Goal: Information Seeking & Learning: Learn about a topic

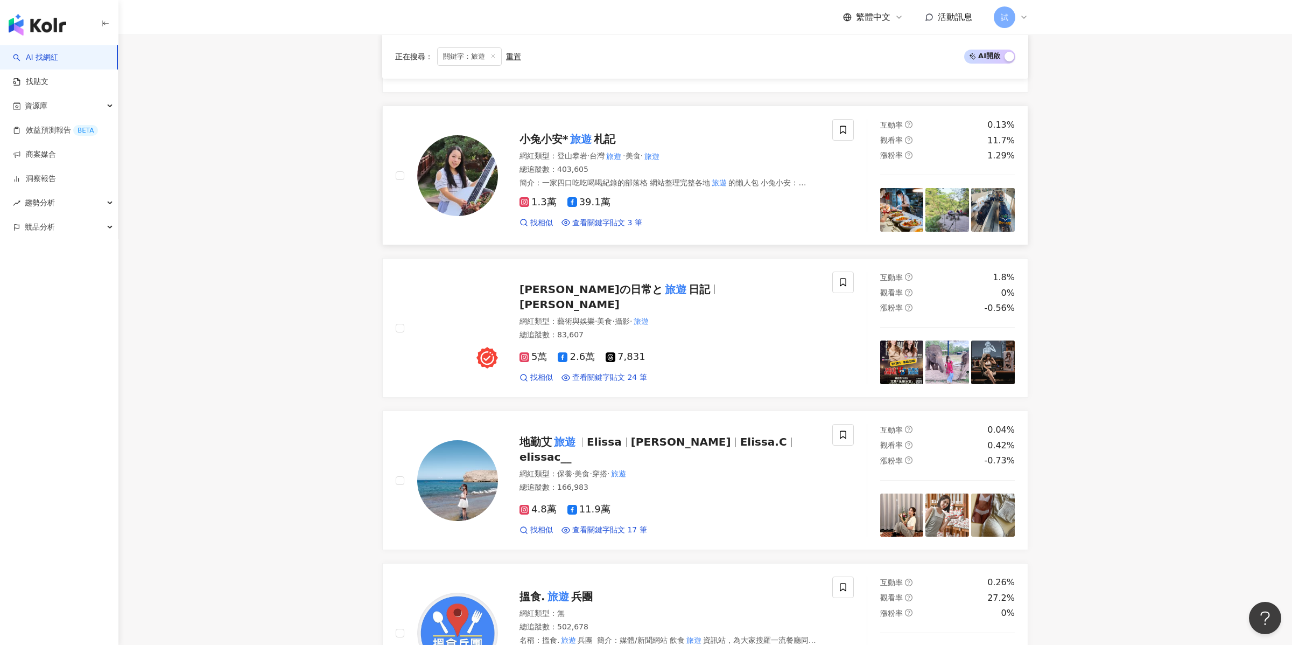
scroll to position [1407, 0]
click at [647, 166] on div "總追蹤數 ： 403,605" at bounding box center [670, 169] width 300 height 11
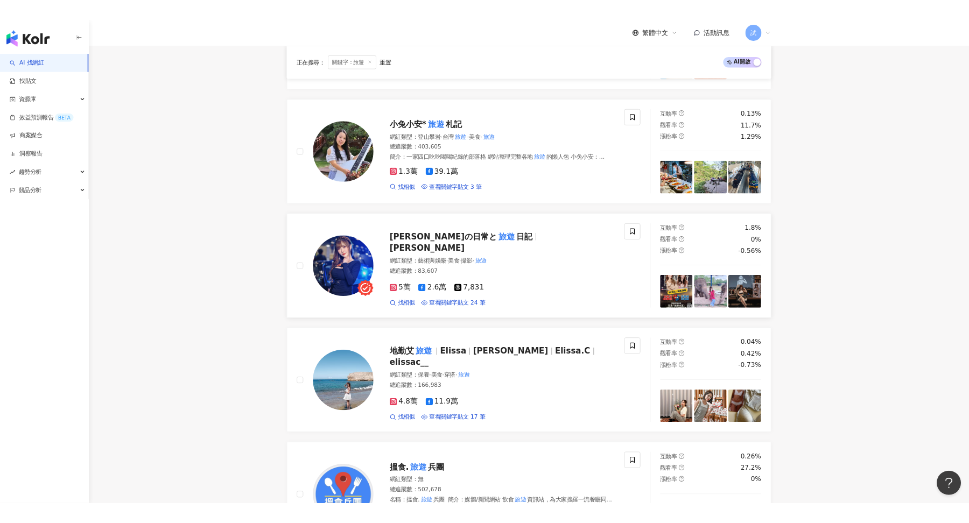
scroll to position [1395, 0]
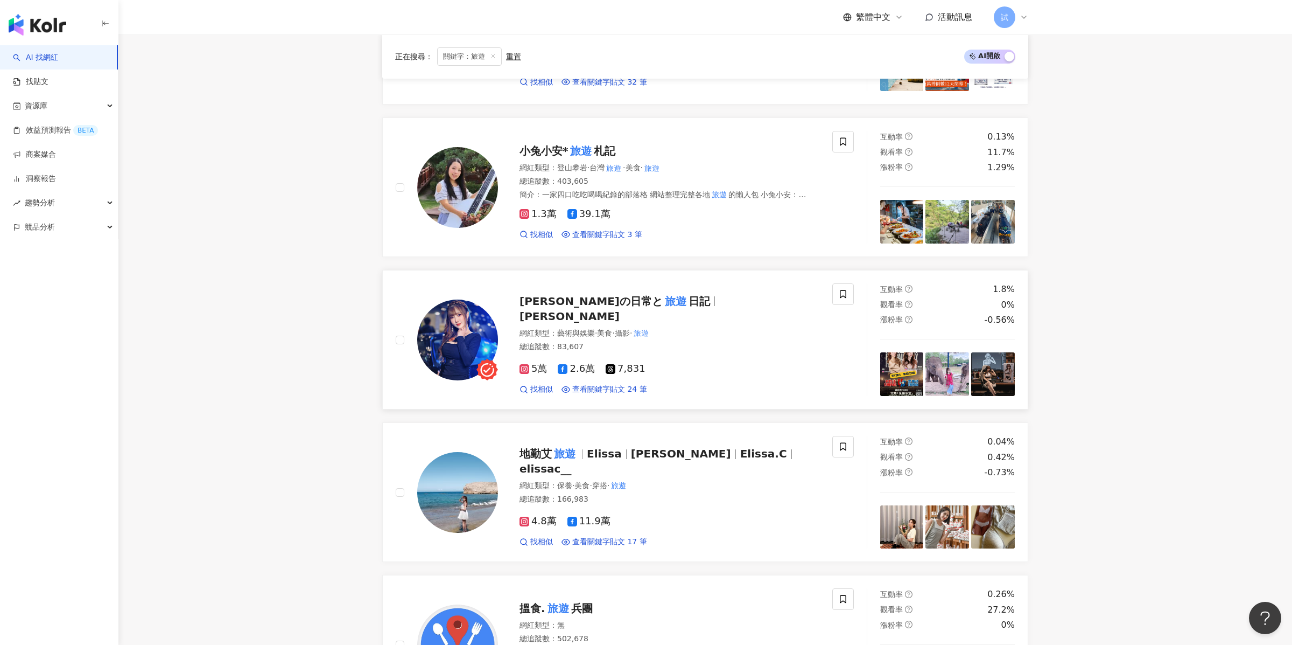
click at [663, 310] on mark "旅遊" at bounding box center [676, 300] width 26 height 17
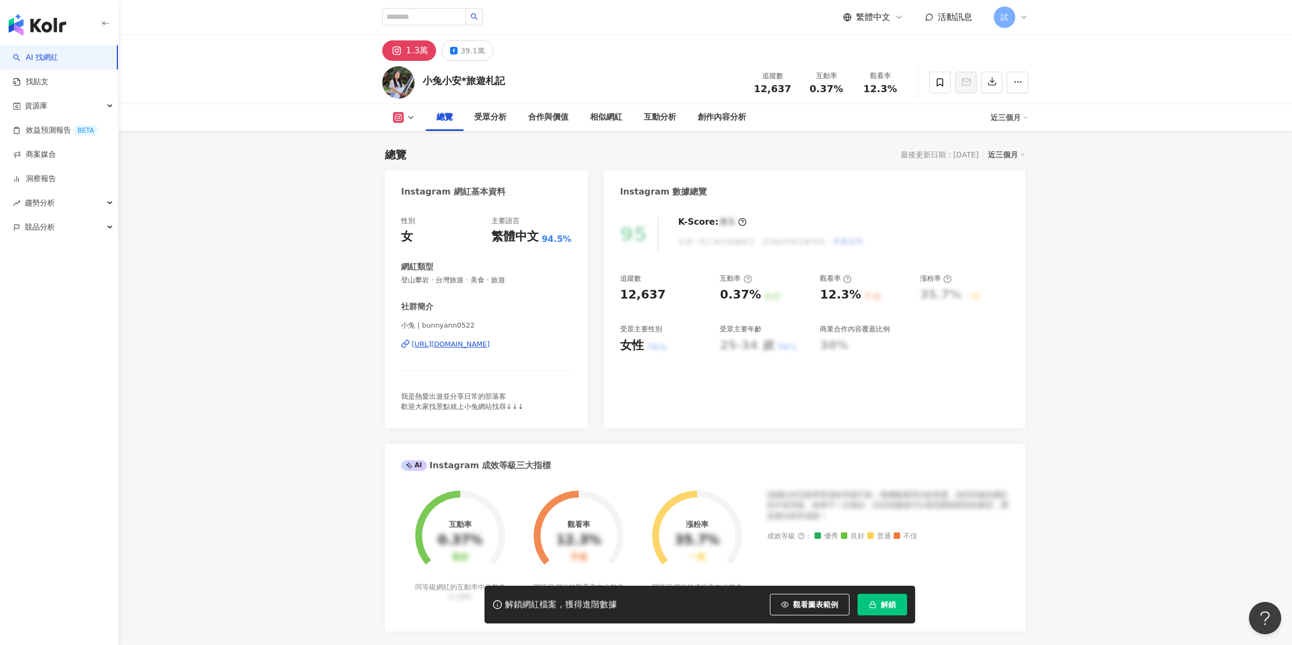
click at [883, 599] on button "解鎖" at bounding box center [883, 604] width 50 height 22
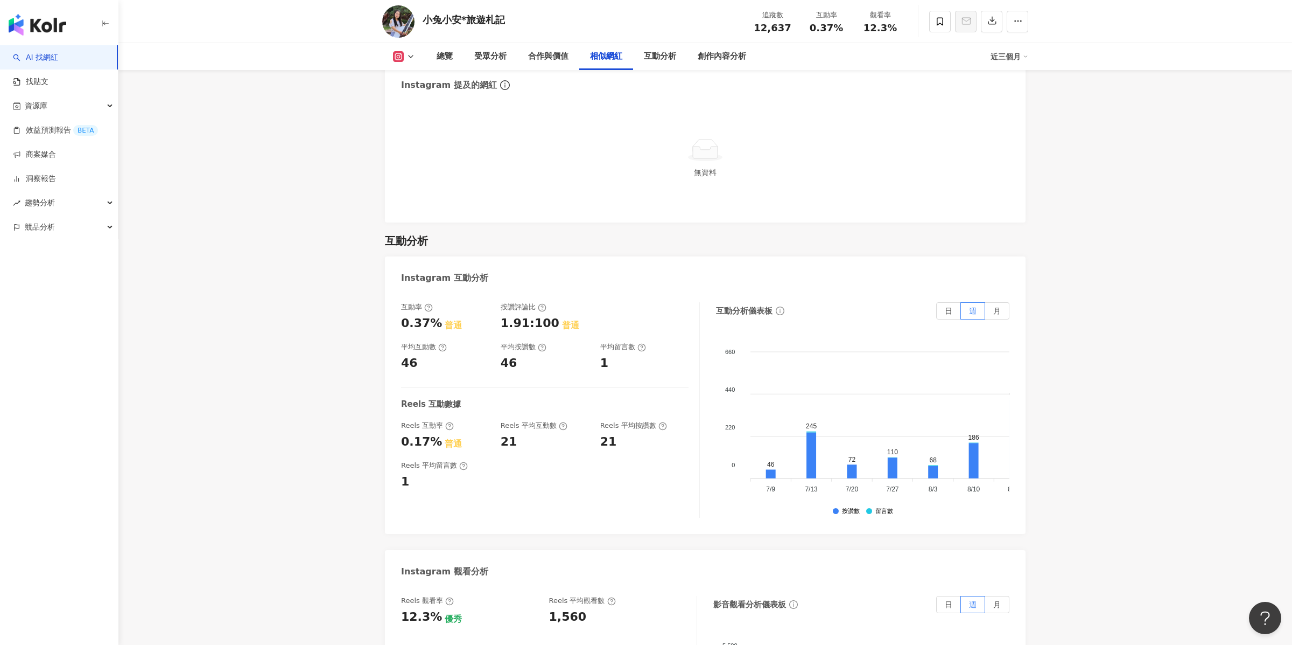
scroll to position [1977, 0]
click at [410, 58] on icon at bounding box center [411, 56] width 9 height 9
click at [404, 99] on button "Facebook" at bounding box center [421, 101] width 65 height 15
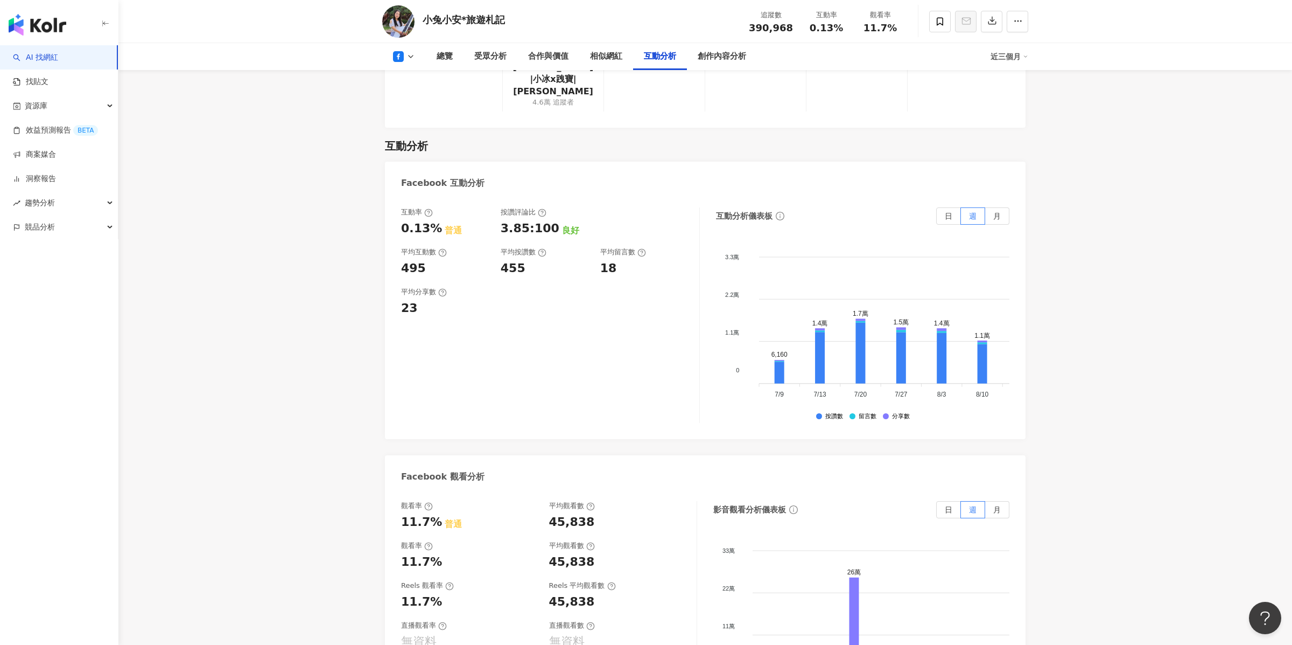
scroll to position [1711, 0]
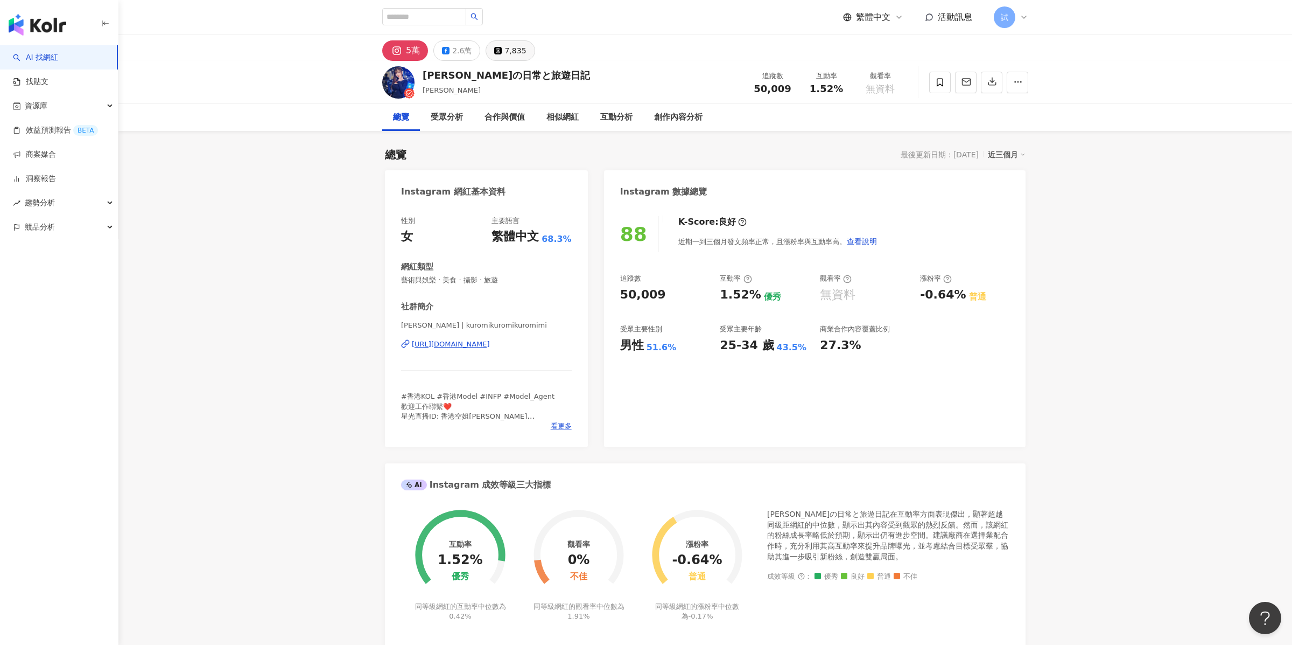
click at [521, 56] on div "7,835" at bounding box center [516, 50] width 22 height 15
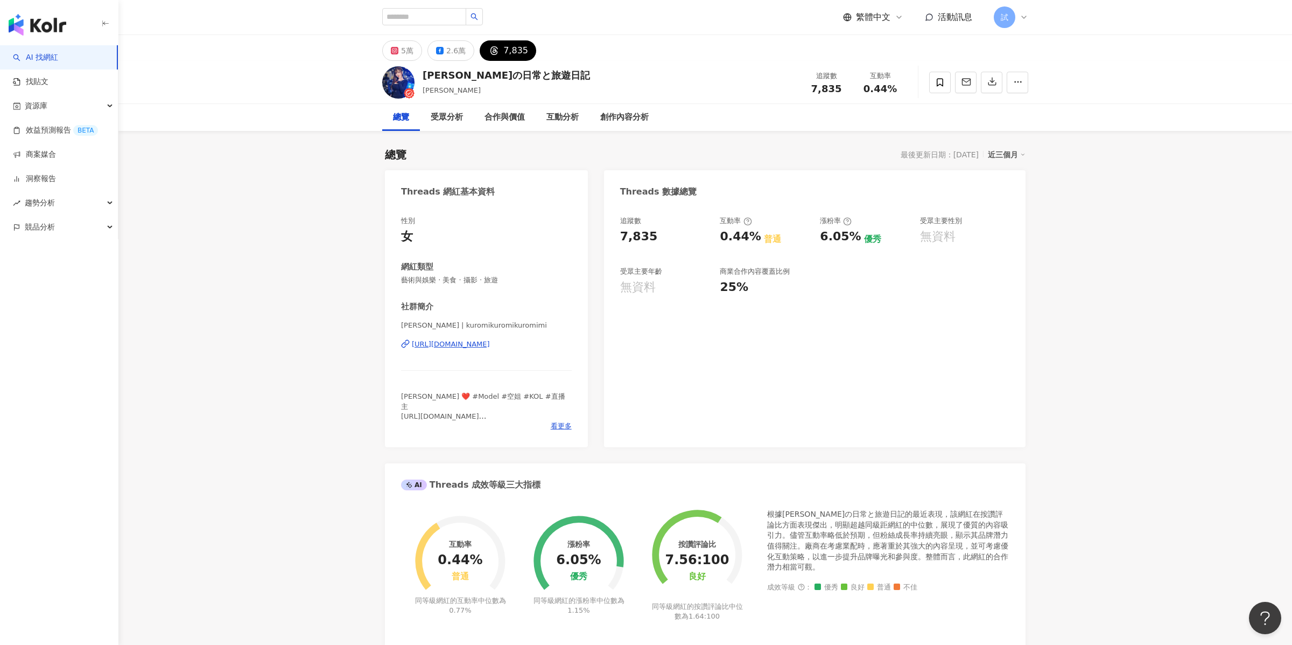
click at [490, 340] on div "https://www.threads.com/@kuromikuromikuromimi" at bounding box center [451, 344] width 78 height 10
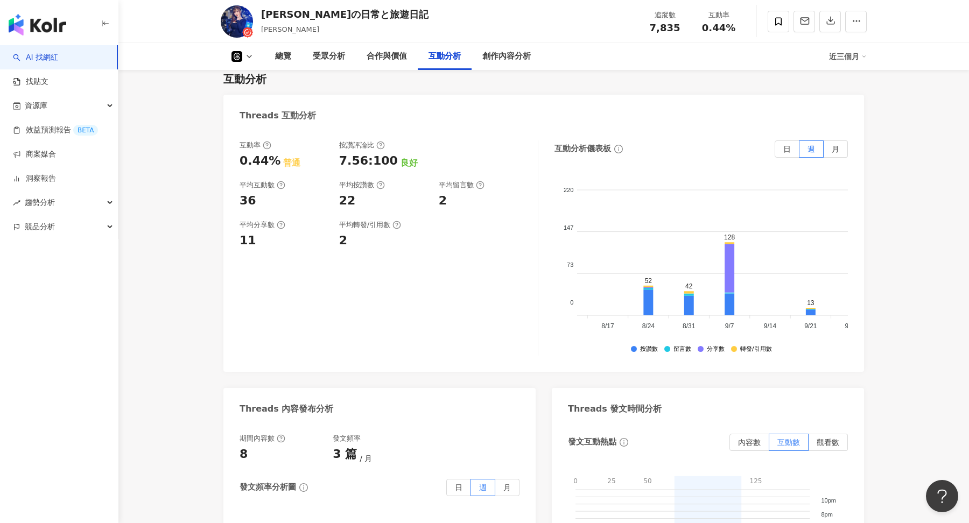
scroll to position [0, 245]
